Goal: Task Accomplishment & Management: Use online tool/utility

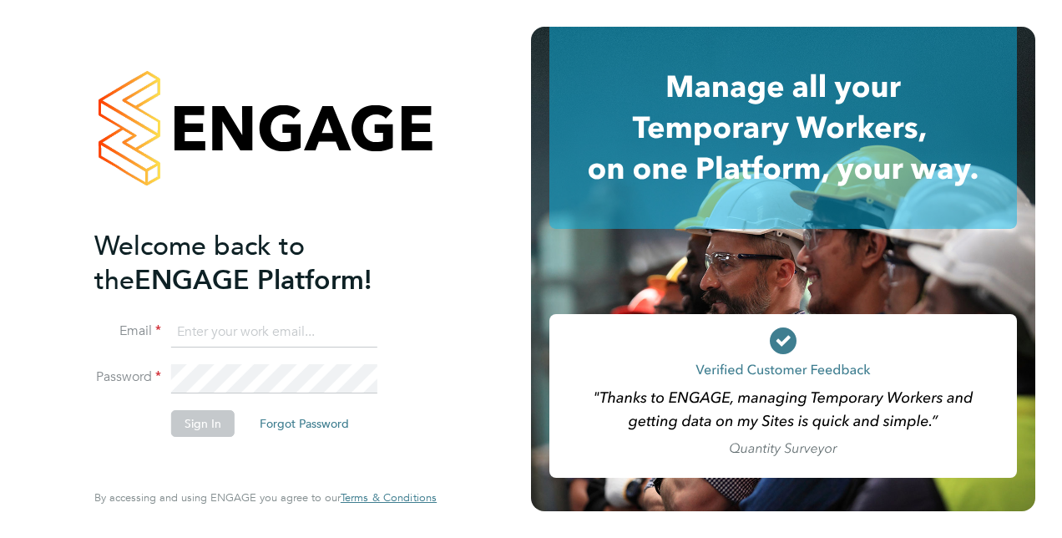
type input "Paul.Smith2@Vistry.co.uk"
click at [195, 411] on button "Sign In" at bounding box center [202, 423] width 63 height 27
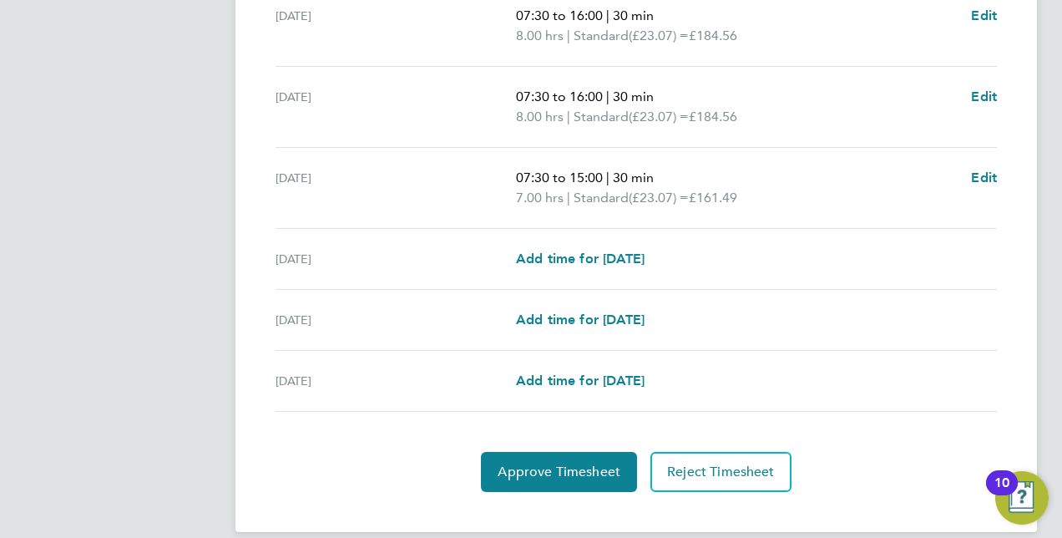
scroll to position [578, 0]
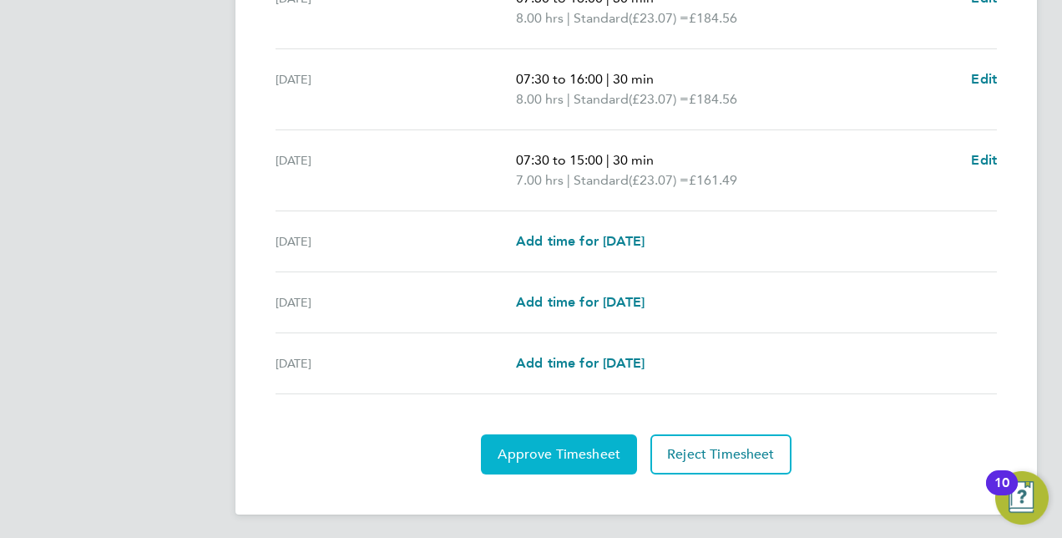
click at [543, 446] on span "Approve Timesheet" at bounding box center [559, 454] width 123 height 17
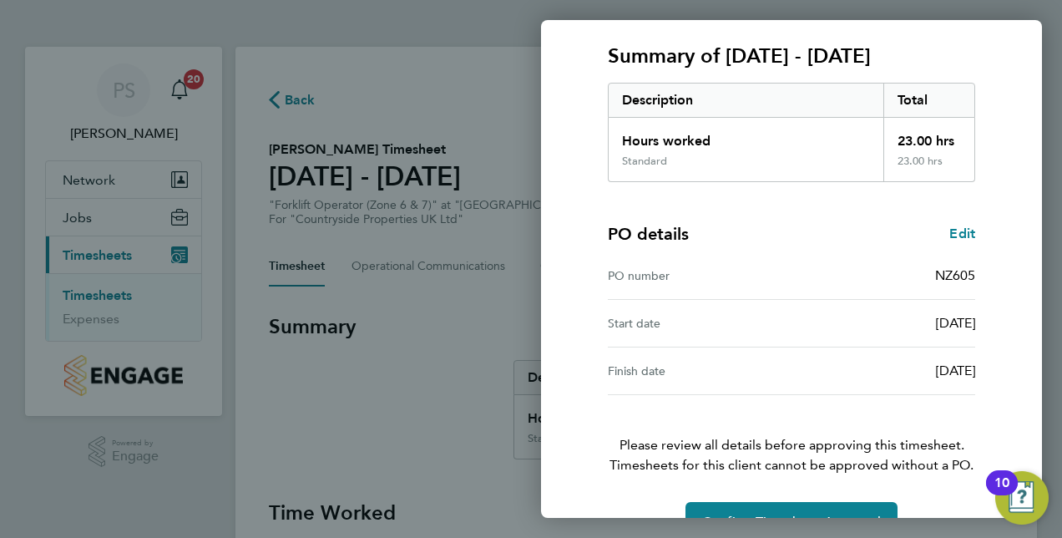
scroll to position [260, 0]
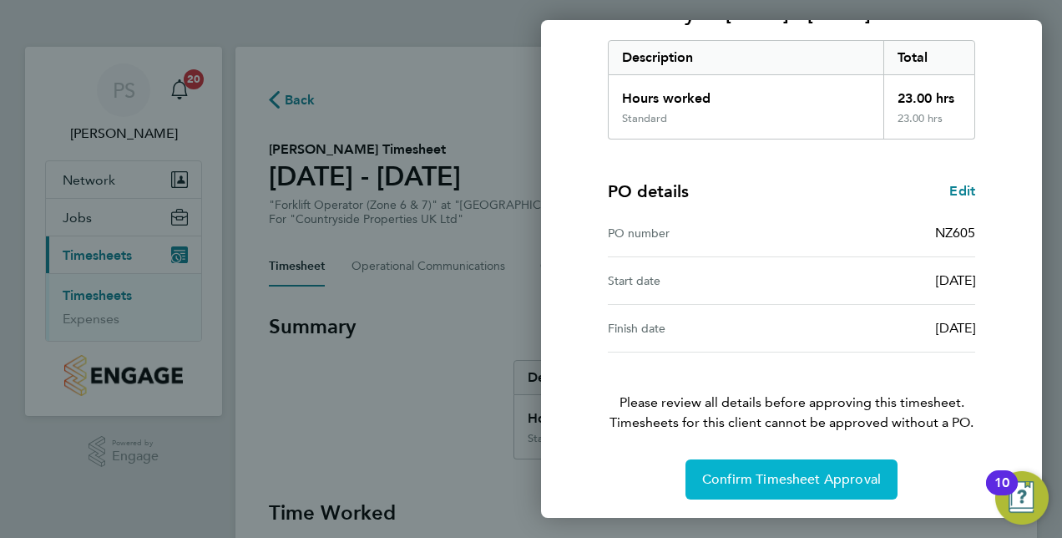
click at [795, 462] on button "Confirm Timesheet Approval" at bounding box center [791, 479] width 212 height 40
